Goal: Task Accomplishment & Management: Manage account settings

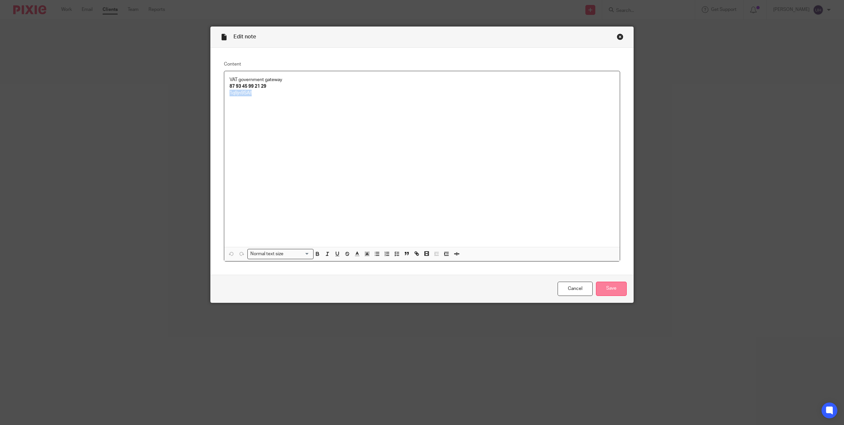
click at [609, 293] on input "Save" at bounding box center [611, 288] width 31 height 14
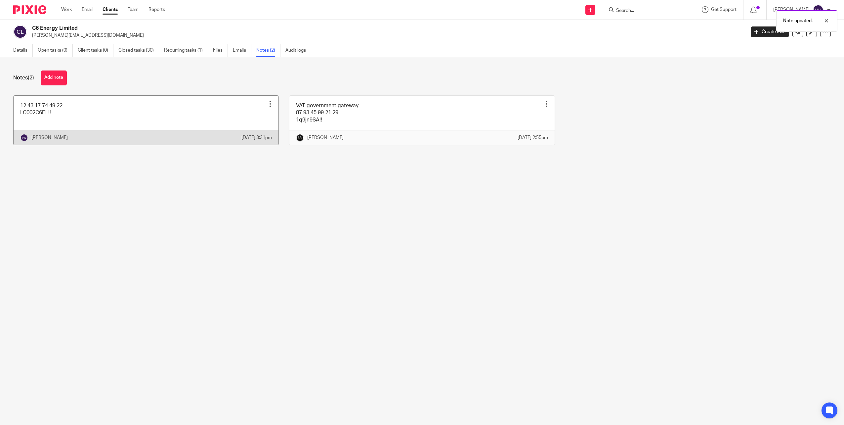
click at [64, 118] on link at bounding box center [146, 120] width 265 height 49
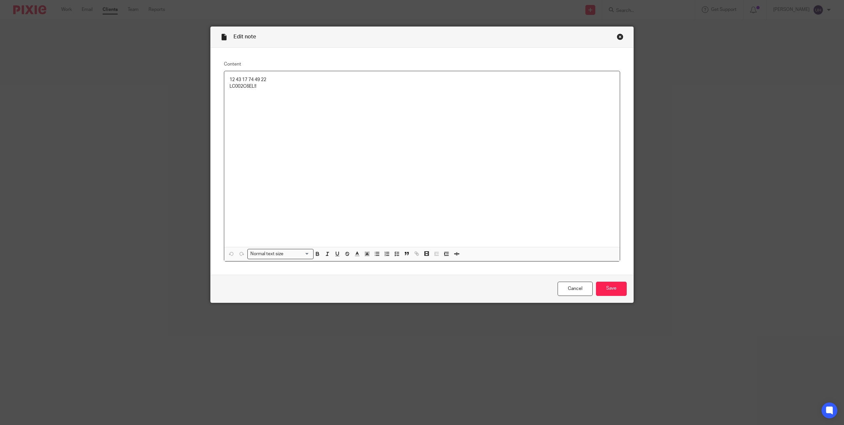
click at [254, 79] on p "12 43 17 74 49 22" at bounding box center [422, 79] width 385 height 7
copy p "12 43 17 74 49 22"
drag, startPoint x: 258, startPoint y: 86, endPoint x: 223, endPoint y: 85, distance: 35.7
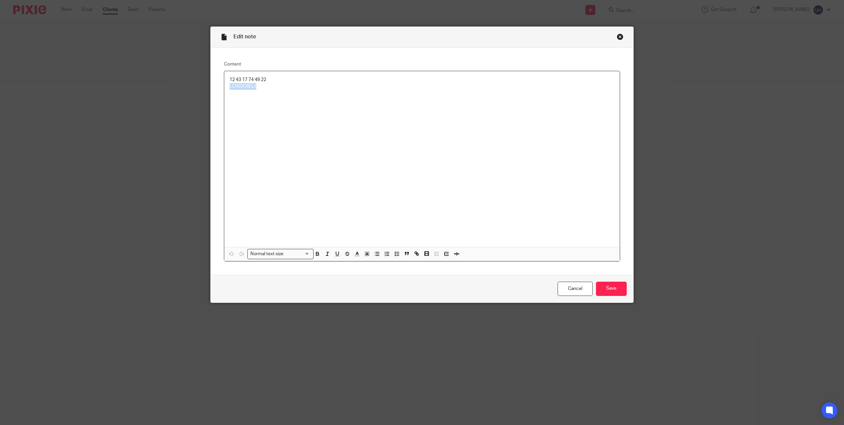
click at [224, 85] on div "12 43 17 74 49 22 LC002C6EL!!" at bounding box center [422, 159] width 396 height 176
copy p "LC002C6EL!!"
